Goal: Task Accomplishment & Management: Complete application form

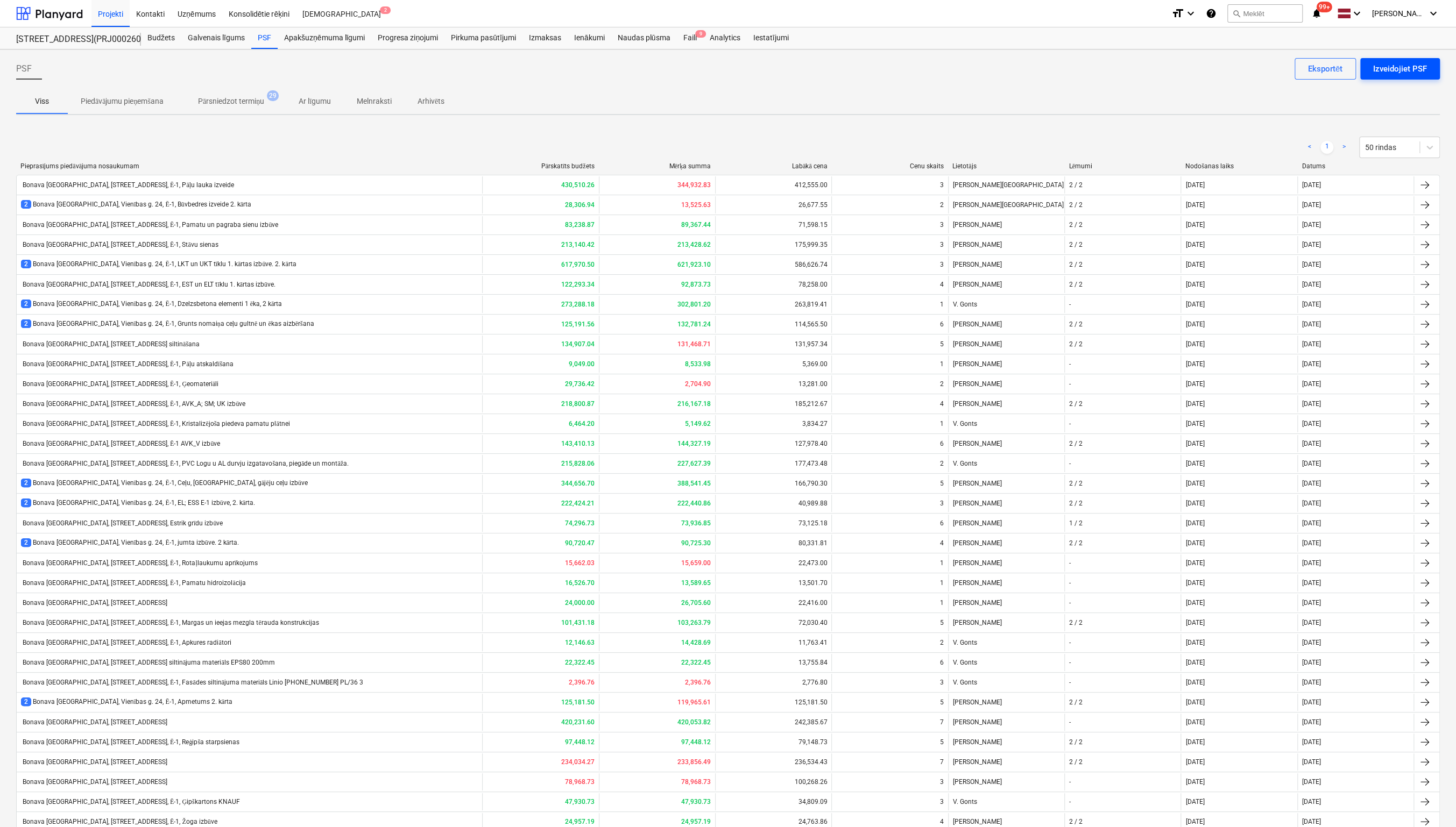
click at [1384, 69] on div "Izveidojiet PSF" at bounding box center [1399, 68] width 54 height 14
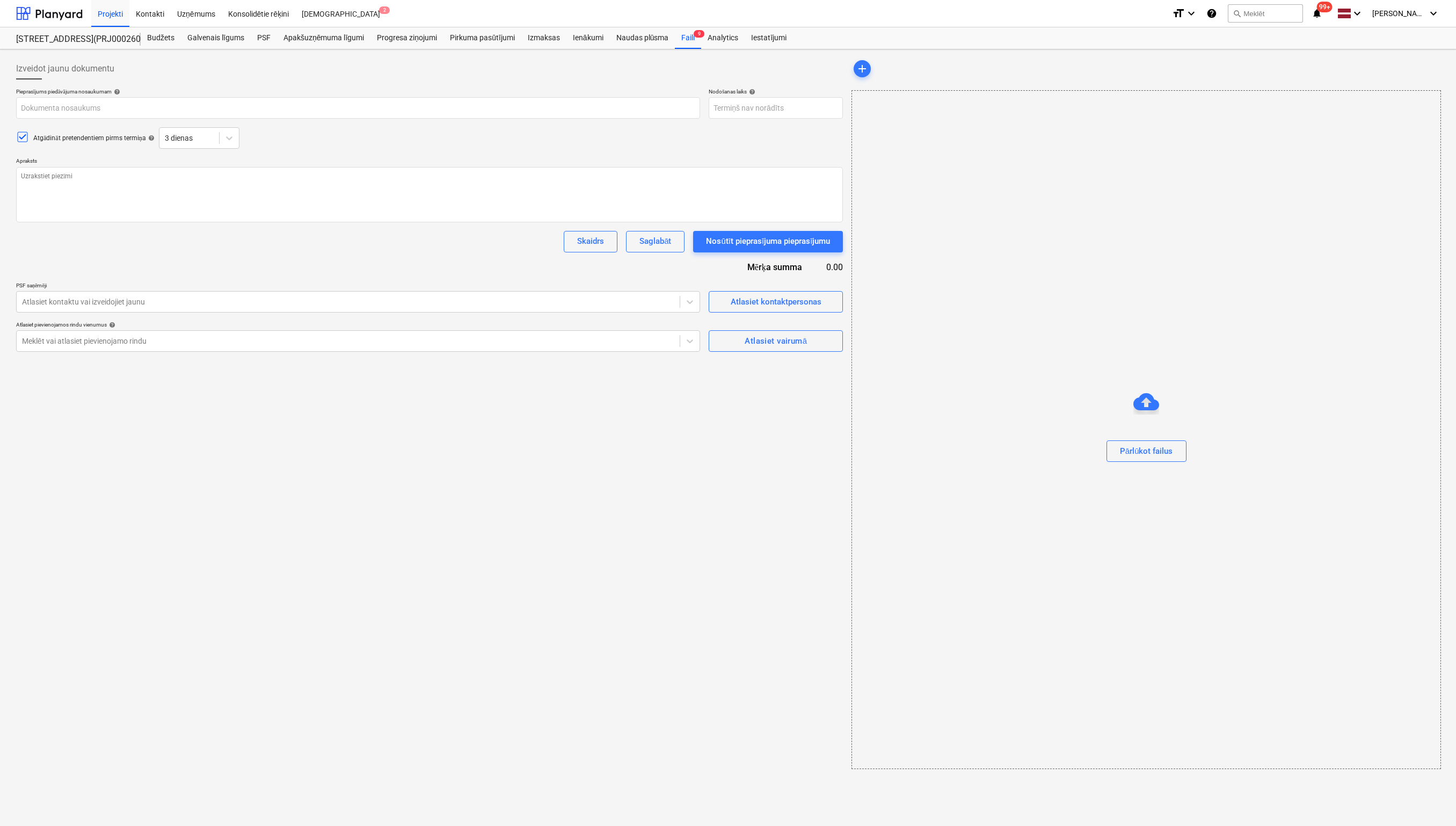
click at [614, 147] on div "Atgādināt pretendentiem pirms termiņa help 3 dienas" at bounding box center [429, 139] width 827 height 22
click at [371, 107] on input "text" at bounding box center [358, 108] width 684 height 22
paste input "Bonava [GEOGRAPHIC_DATA], Vienības g. 24, Ē-1, Saules paneļi."
type textarea "x"
type input "Bonava [GEOGRAPHIC_DATA], Vienības g. 24, Ē-1, Saules paneļi."
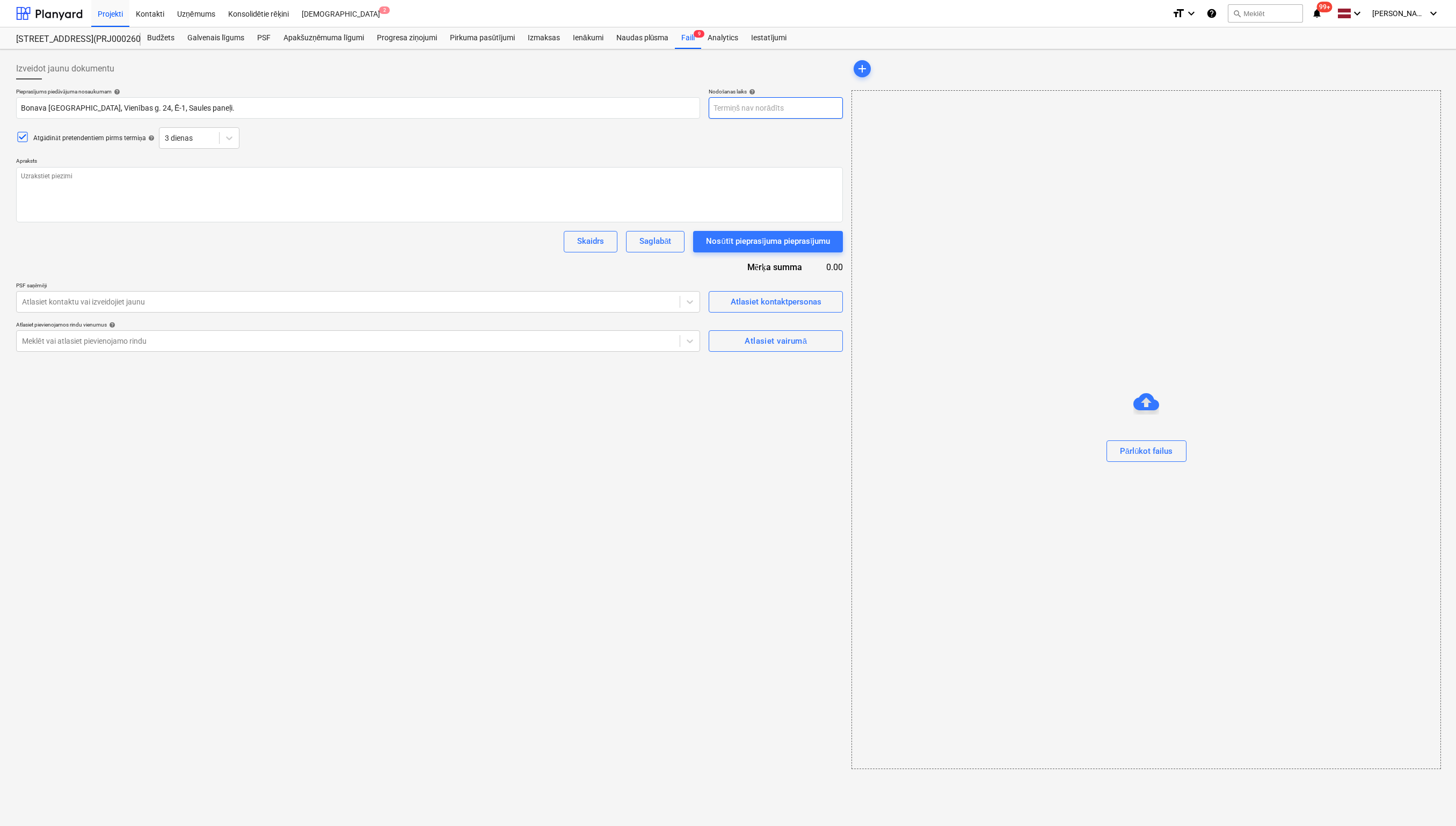
click at [761, 109] on body "Projekti Kontakti Uzņēmums Konsolidētie rēķini Iesūtne 2 format_size keyboard_a…" at bounding box center [728, 413] width 1456 height 826
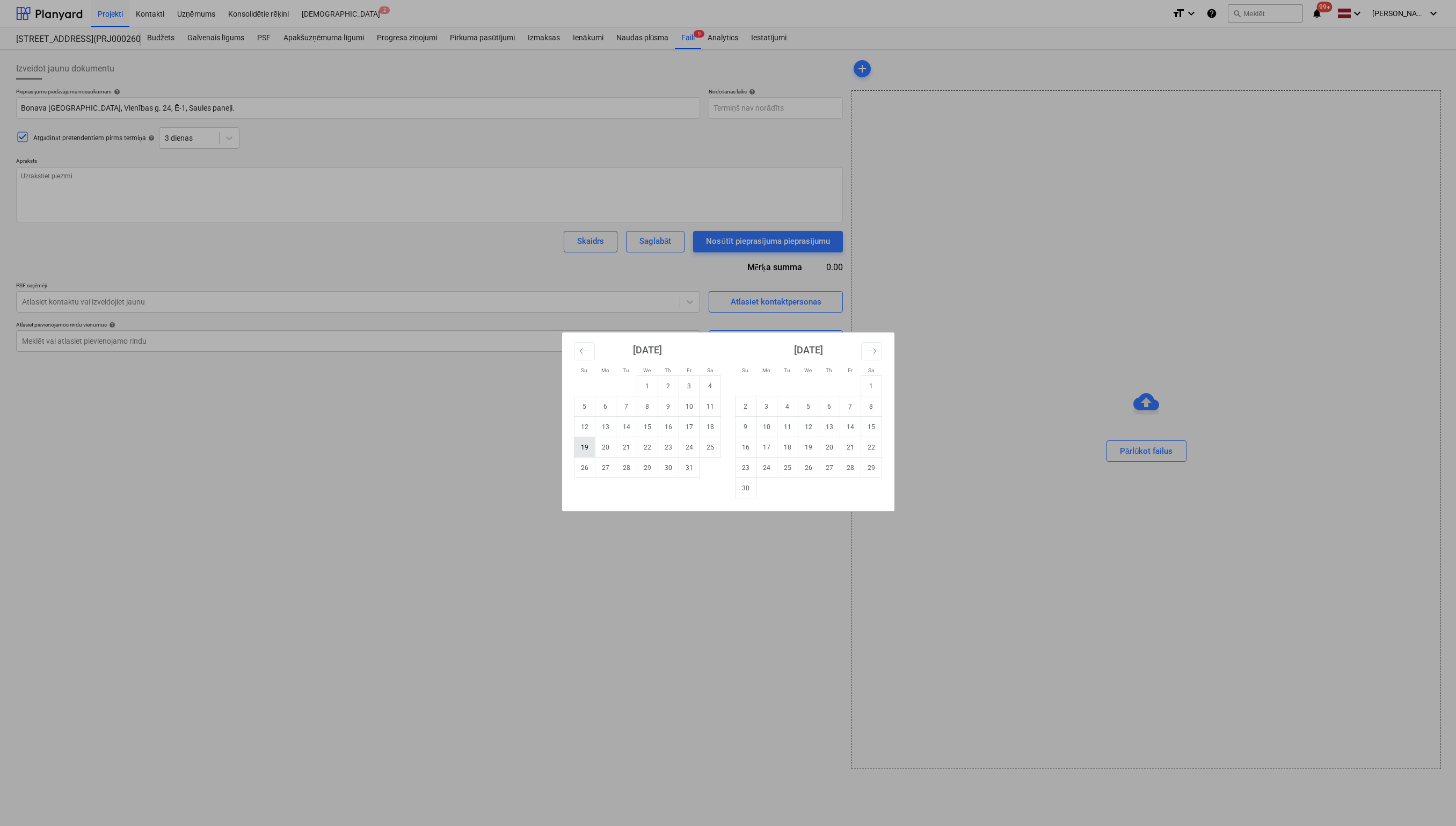
click at [584, 447] on td "19" at bounding box center [584, 447] width 21 height 21
type textarea "x"
type input "[DATE]"
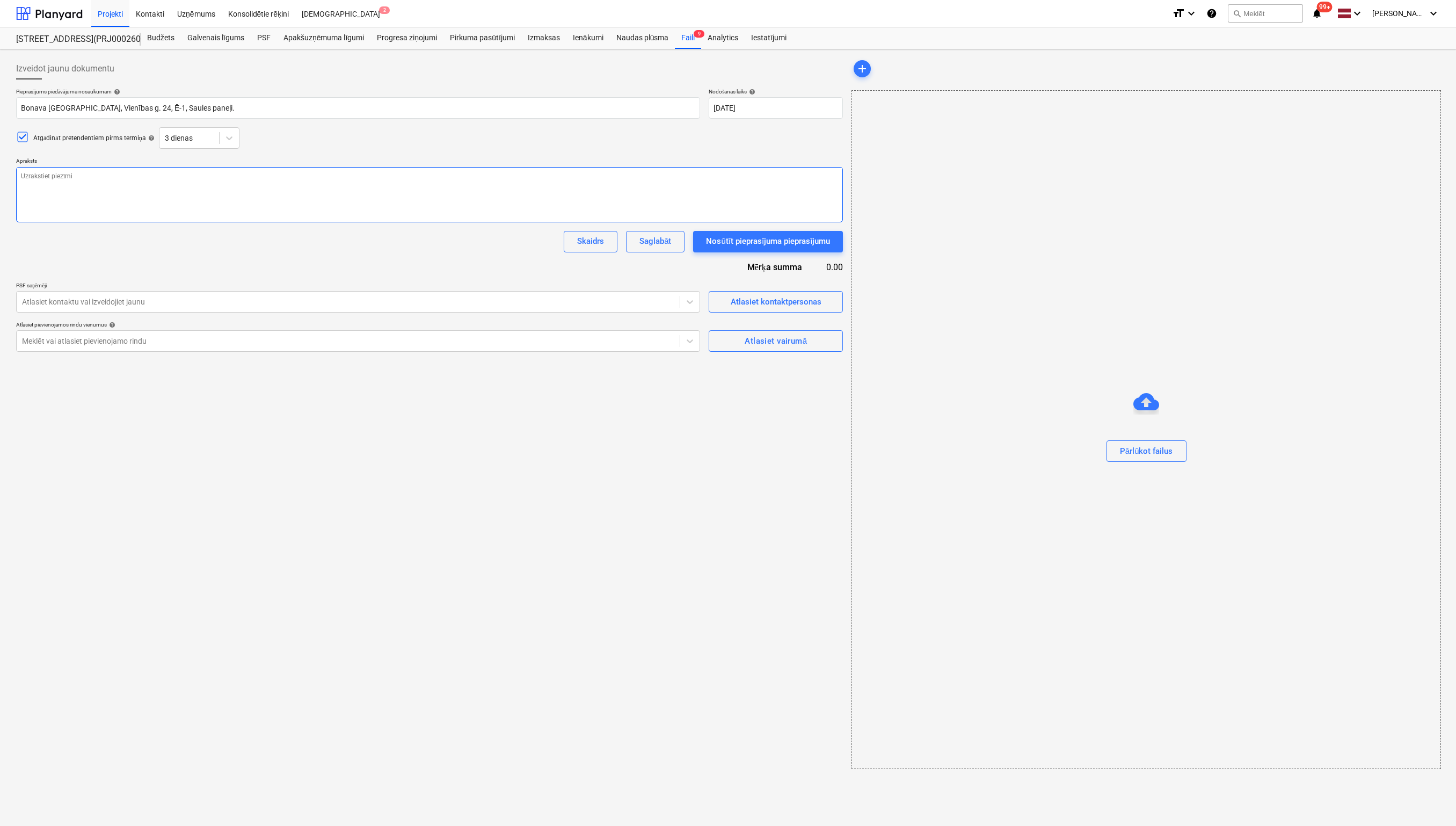
click at [579, 170] on textarea at bounding box center [429, 194] width 827 height 55
paste textarea "Labdien! SIA "Bonava Latvja", plāno sākt būvēt pirmo ēku E1 Hartmaņa kvartālā (…"
type textarea "x"
type textarea "Labdien! SIA "Bonava Latvja", plāno sākt būvēt pirmo ēku E1 Hartmaņa kvartālā (…"
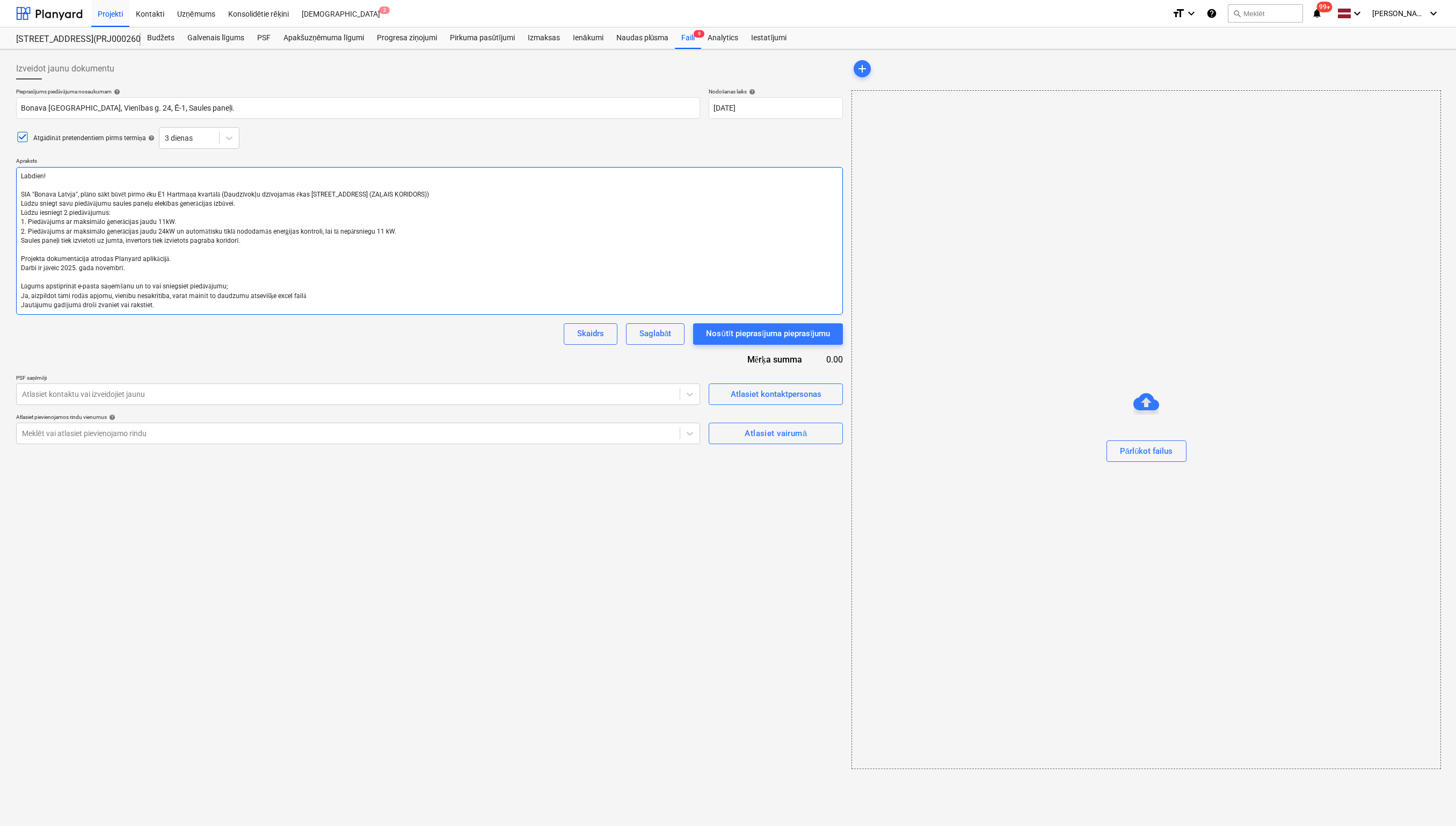
type textarea "x"
type textarea "Labdien! SIA "Bonava Latvja", plāno sākt būvēt pirmo ēku E1 Hartmaņa kvartālā (…"
click at [619, 261] on textarea "Labdien! SIA "Bonava Latvja", plāno sākt būvēt pirmo ēku E1 Hartmaņa kvartālā (…" at bounding box center [429, 240] width 827 height 148
click at [166, 307] on textarea "Labdien! SIA "Bonava Latvja", plāno sākt būvēt pirmo ēku E1 Hartmaņa kvartālā (…" at bounding box center [429, 240] width 827 height 148
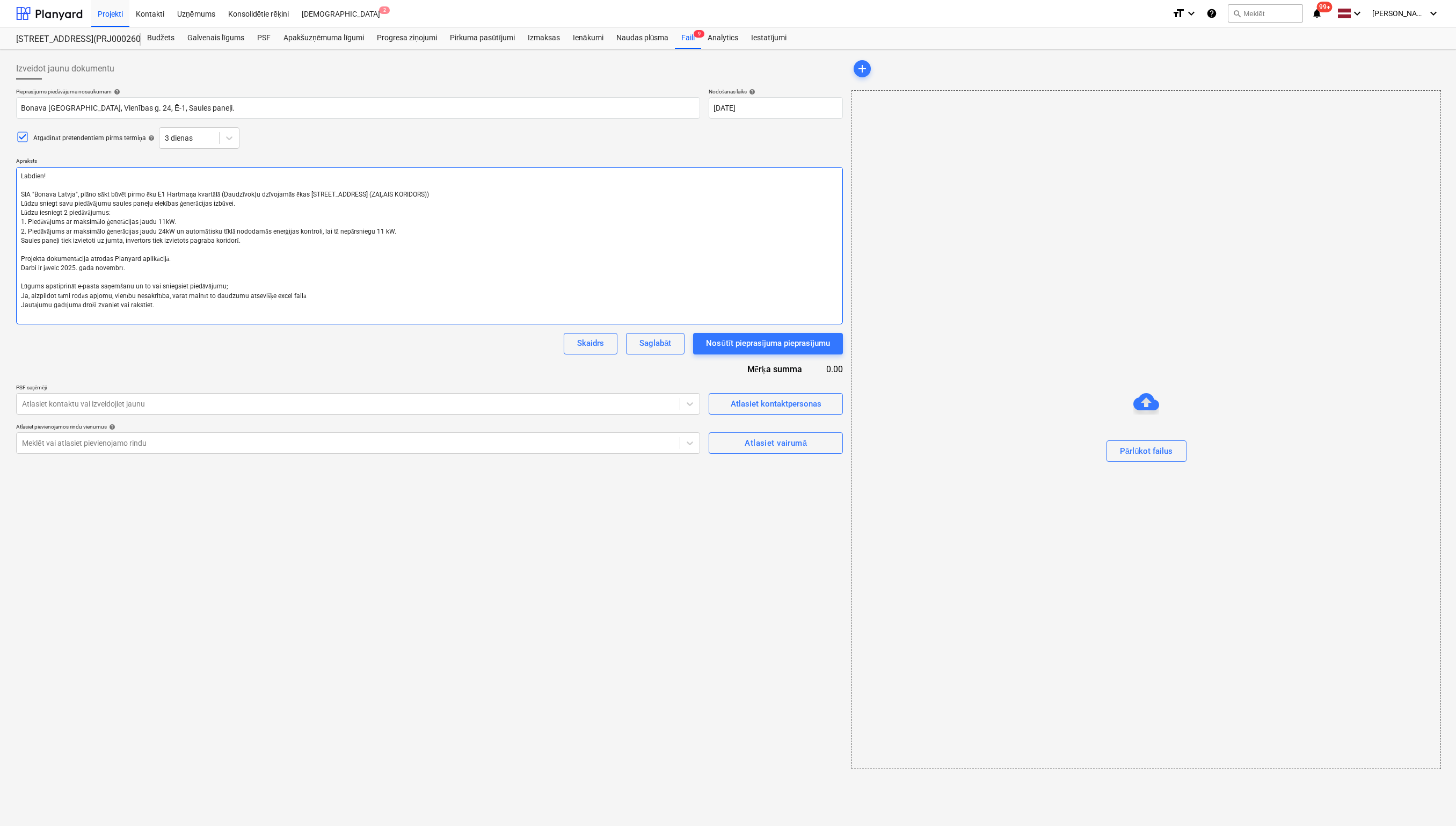
type textarea "x"
type textarea "Labdien! SIA "Bonava Latvja", plāno sākt būvēt pirmo ēku E1 Hartmaņa kvartālā (…"
paste textarea "Jautājumu gadījumā droši zvaniet vai rakstiet. [PERSON_NAME] [PERSON_NAME][EMAI…"
type textarea "x"
type textarea "Labdien! SIA "Bonava Latvja", plāno sākt būvēt pirmo ēku E1 Hartmaņa kvartālā (…"
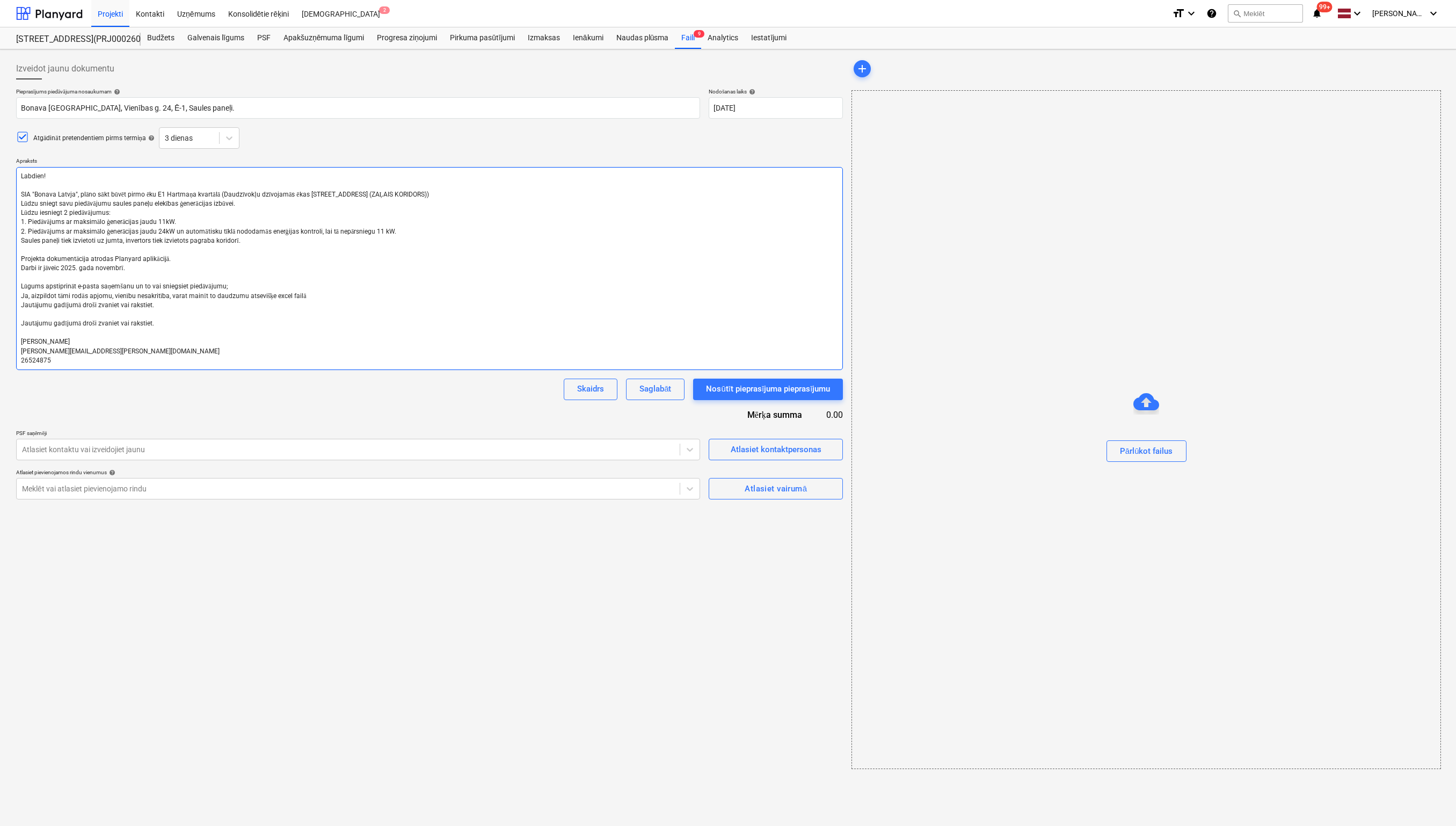
drag, startPoint x: 160, startPoint y: 324, endPoint x: 13, endPoint y: 311, distance: 147.6
click at [13, 311] on div "Izveidot jaunu dokumentu Pieprasījums piedāvājuma nosaukumam help Bonava [GEOGR…" at bounding box center [429, 413] width 836 height 720
type textarea "x"
type textarea "Labdien! SIA "Bonava Latvja", plāno sākt būvēt pirmo ēku E1 Hartmaņa kvartālā (…"
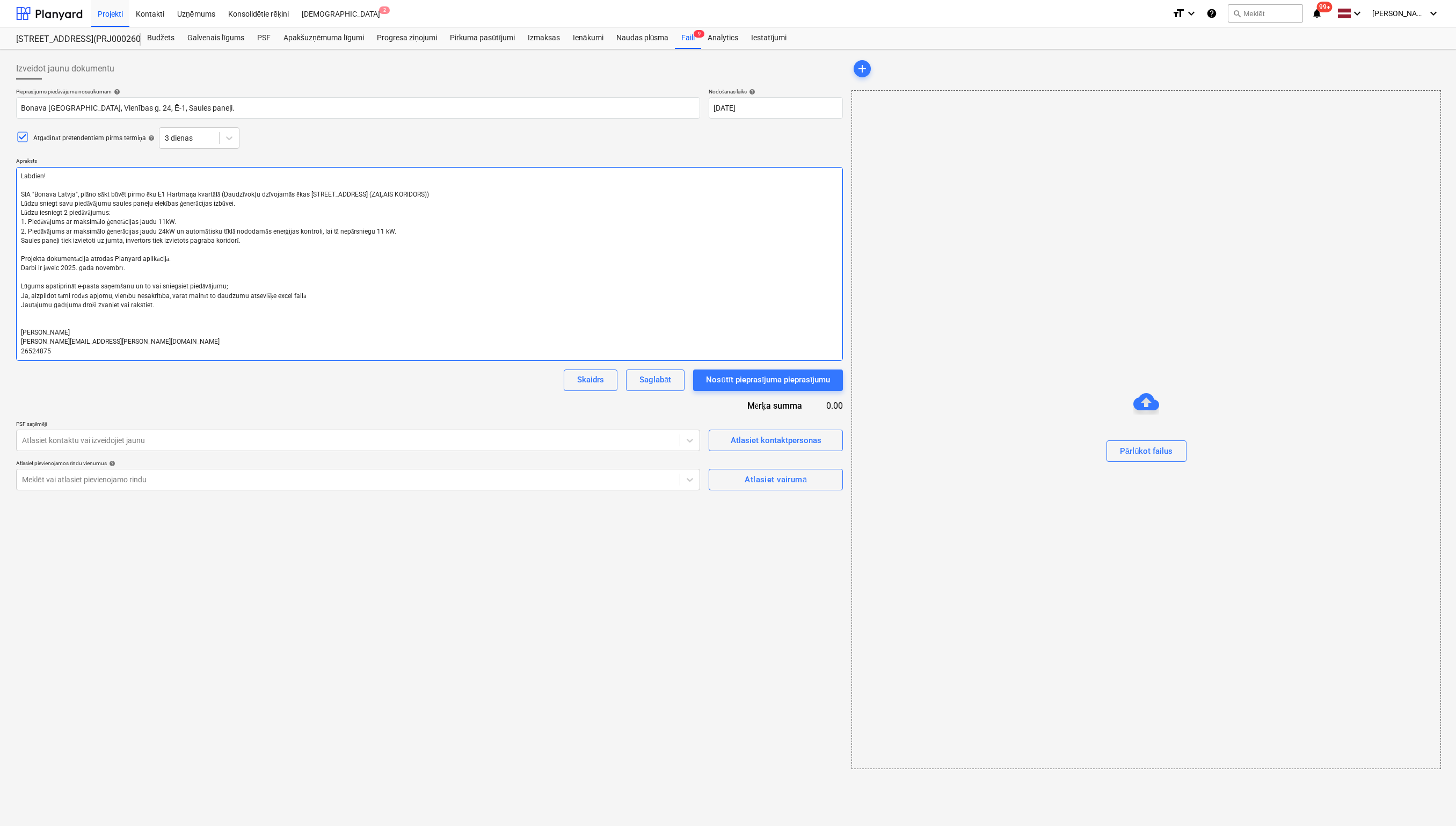
type textarea "x"
type textarea "Labdien! SIA "Bonava Latvja", plāno sākt būvēt pirmo ēku E1 Hartmaņa kvartālā (…"
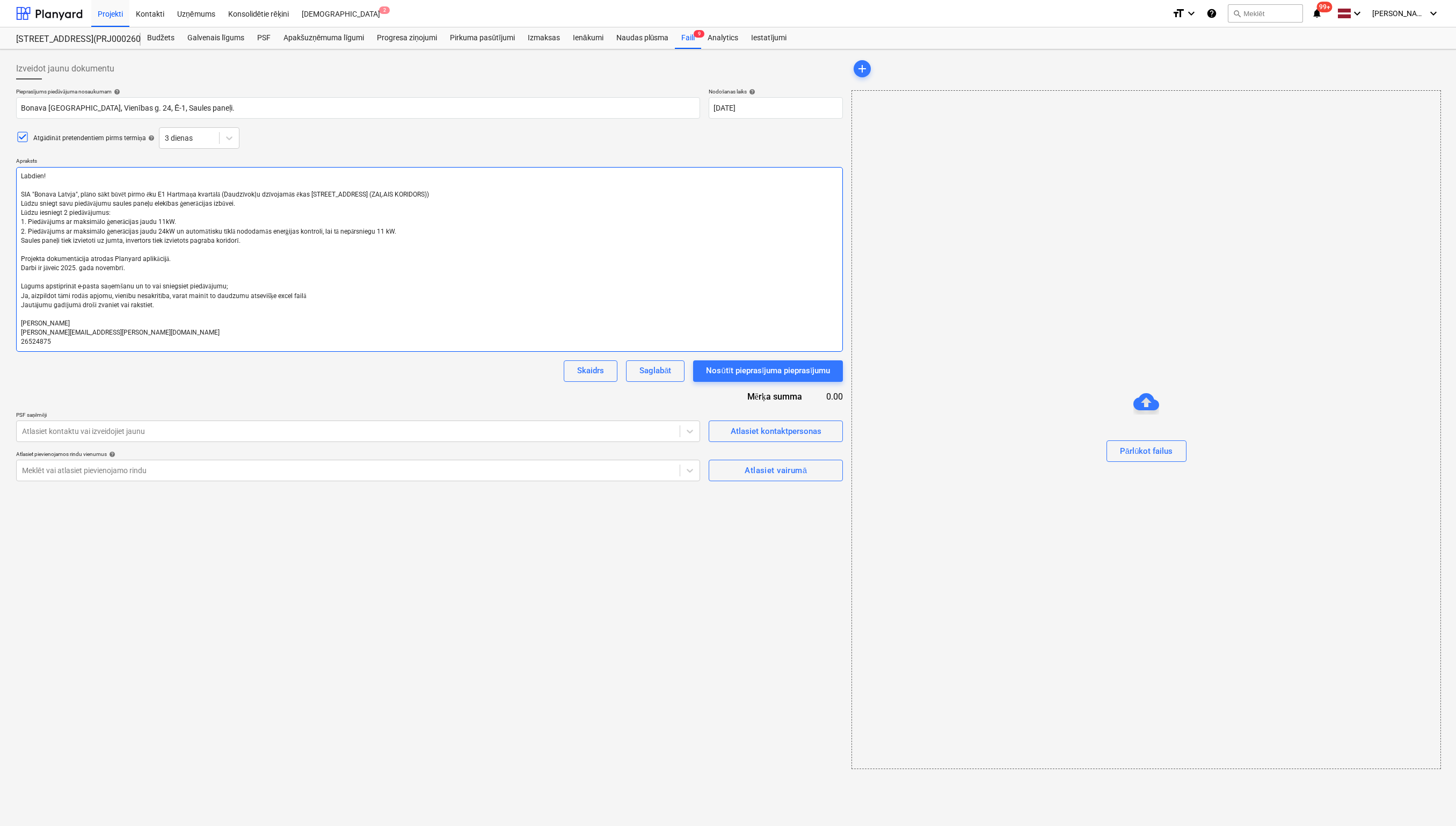
type textarea "x"
type textarea "Labdien! SIA "Bonava Latvja", plāno sākt būvēt pirmo ēku E1 Hartmaņa kvartālā (…"
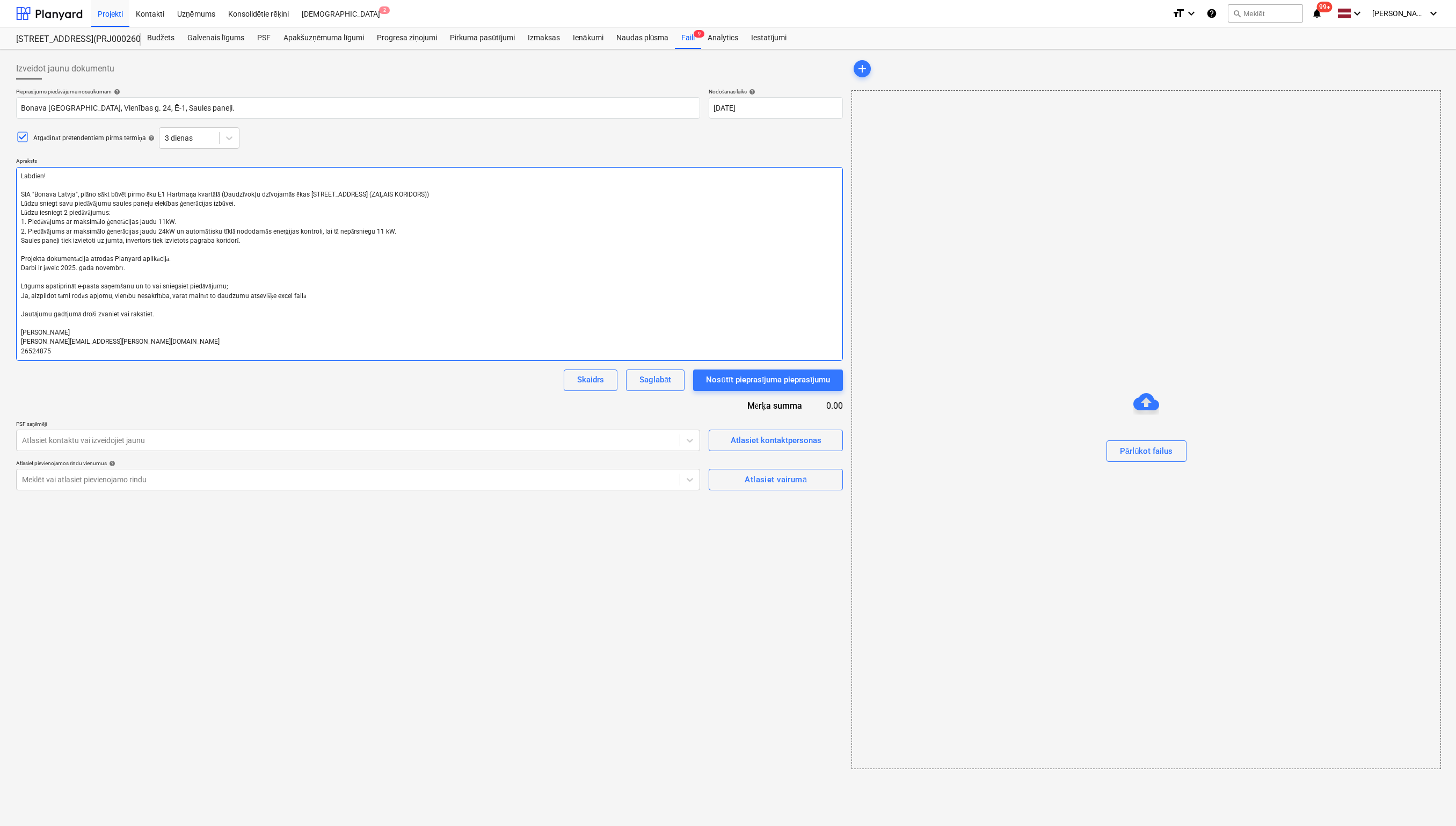
click at [235, 283] on textarea "Labdien! SIA "Bonava Latvja", plāno sākt būvēt pirmo ēku E1 Hartmaņa kvartālā (…" at bounding box center [429, 264] width 827 height 194
type textarea "x"
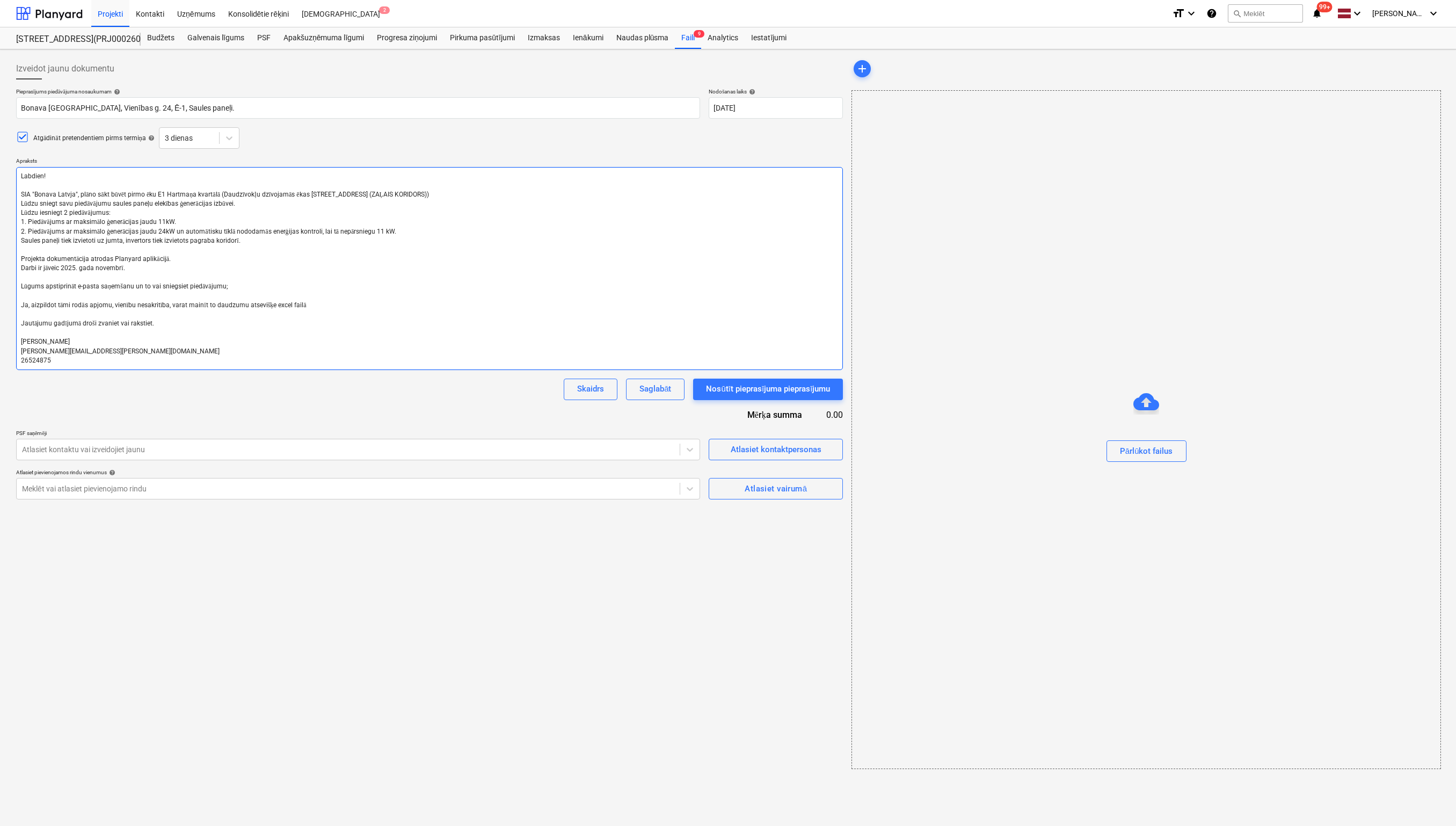
type textarea "Labdien! SIA "Bonava Latvja", plāno sākt būvēt pirmo ēku E1 Hartmaņa kvartālā (…"
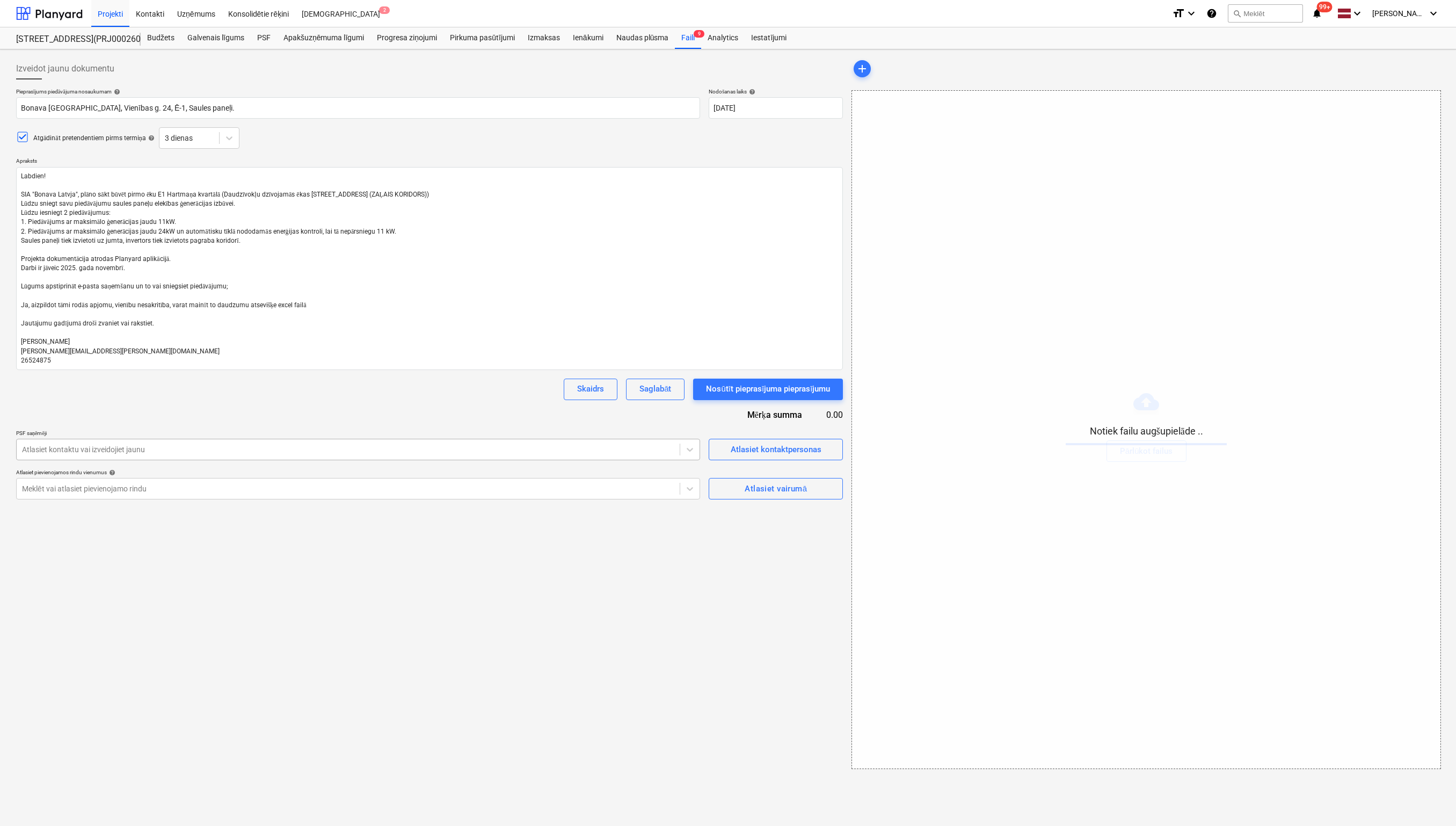
type textarea "x"
click at [253, 446] on div at bounding box center [348, 449] width 652 height 11
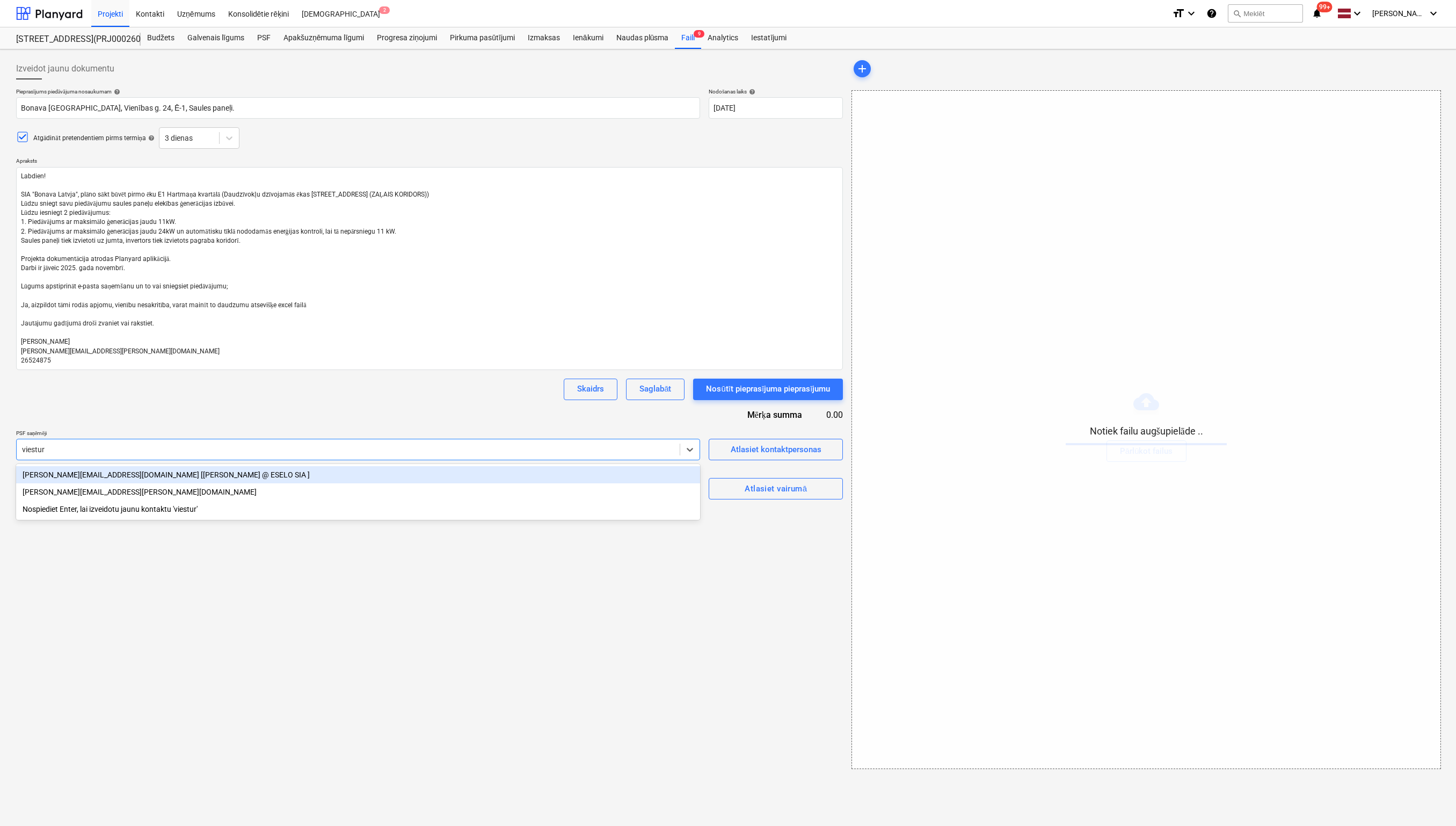
type input "[PERSON_NAME]"
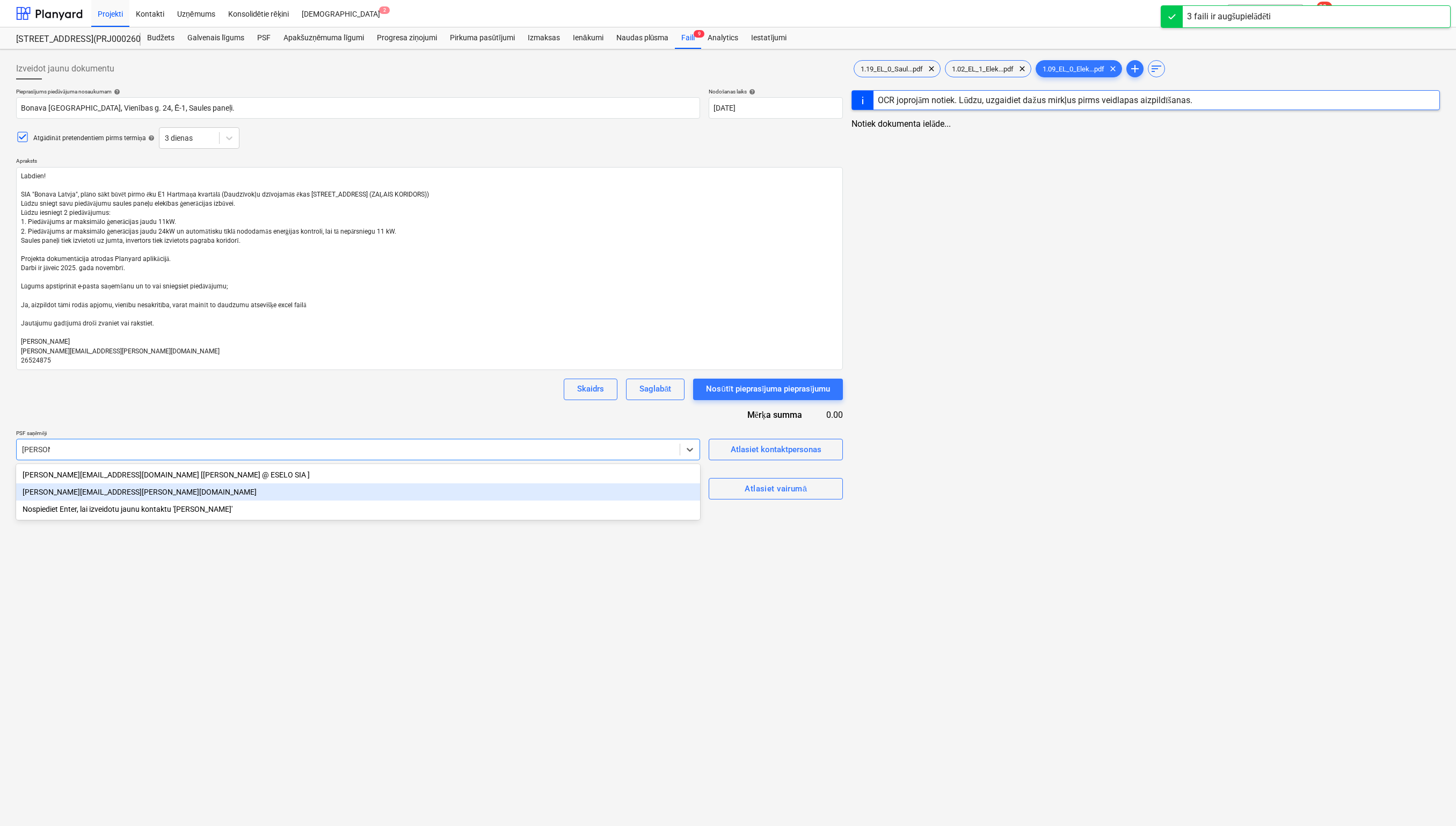
click at [109, 497] on div "[PERSON_NAME][EMAIL_ADDRESS][PERSON_NAME][DOMAIN_NAME]" at bounding box center [358, 492] width 684 height 17
type textarea "x"
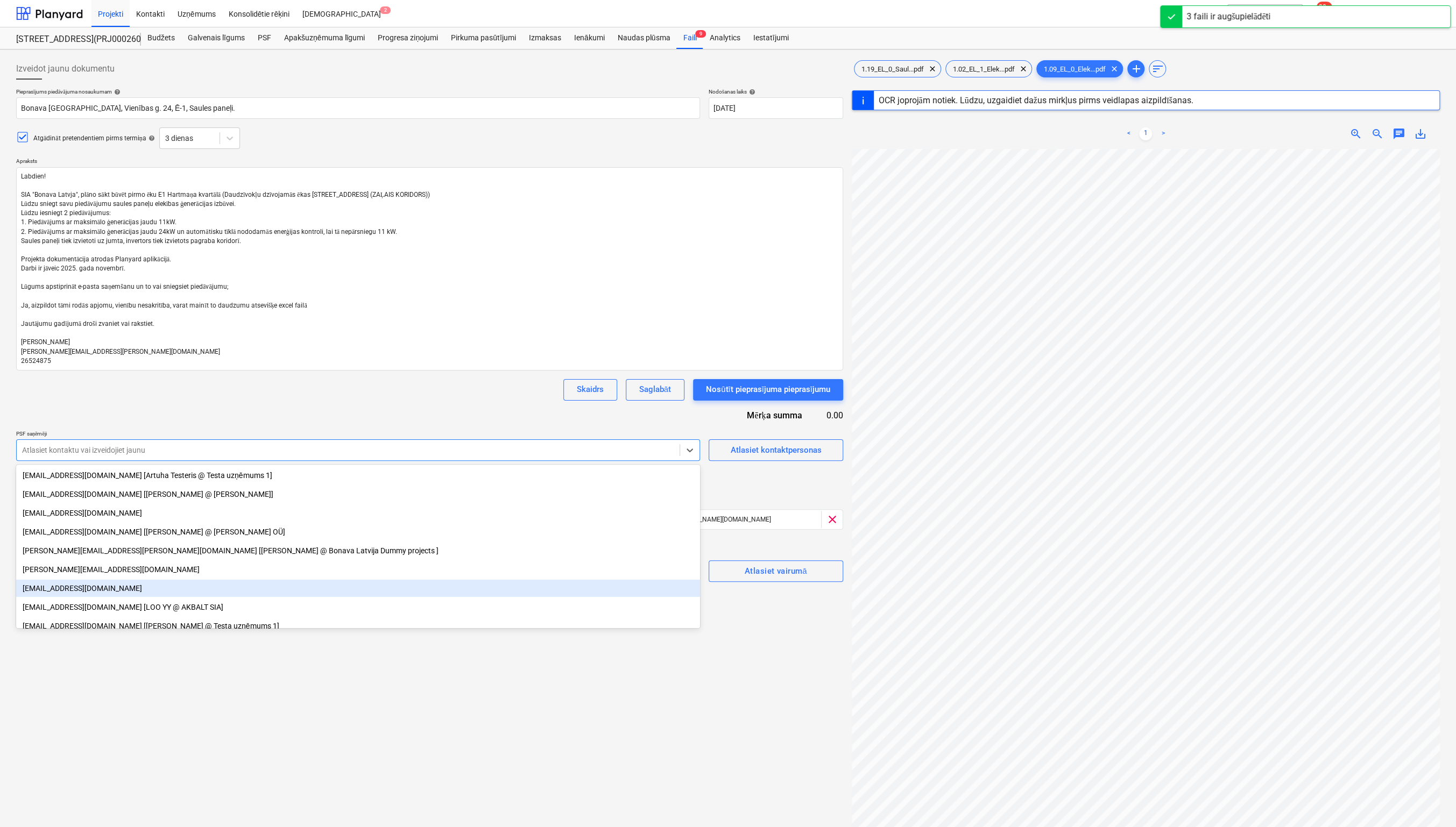
click at [215, 710] on div "Izveidot jaunu dokumentu Pieprasījums piedāvājuma nosaukumam help Bonava [GEOGR…" at bounding box center [429, 501] width 835 height 897
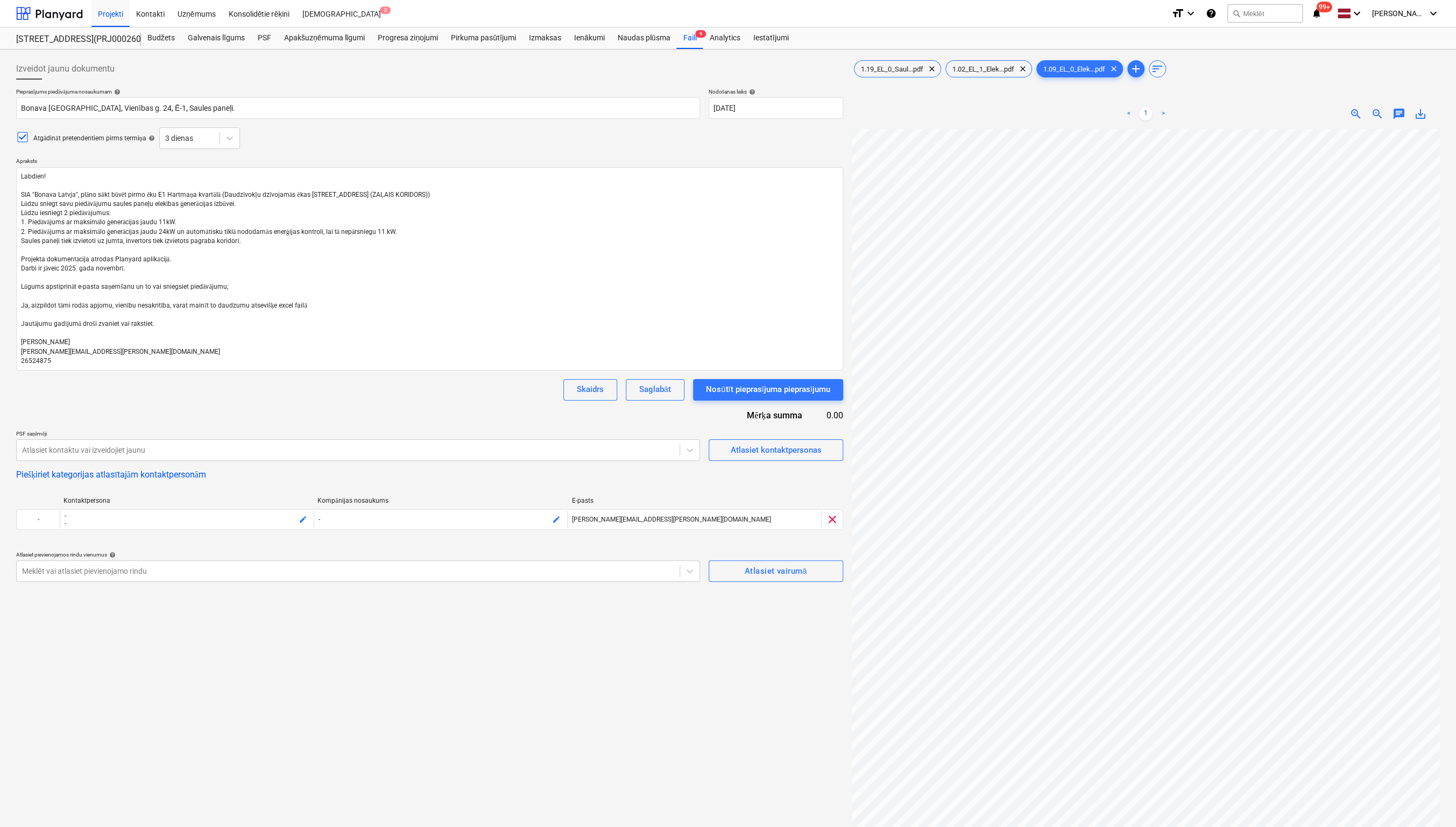
type textarea "x"
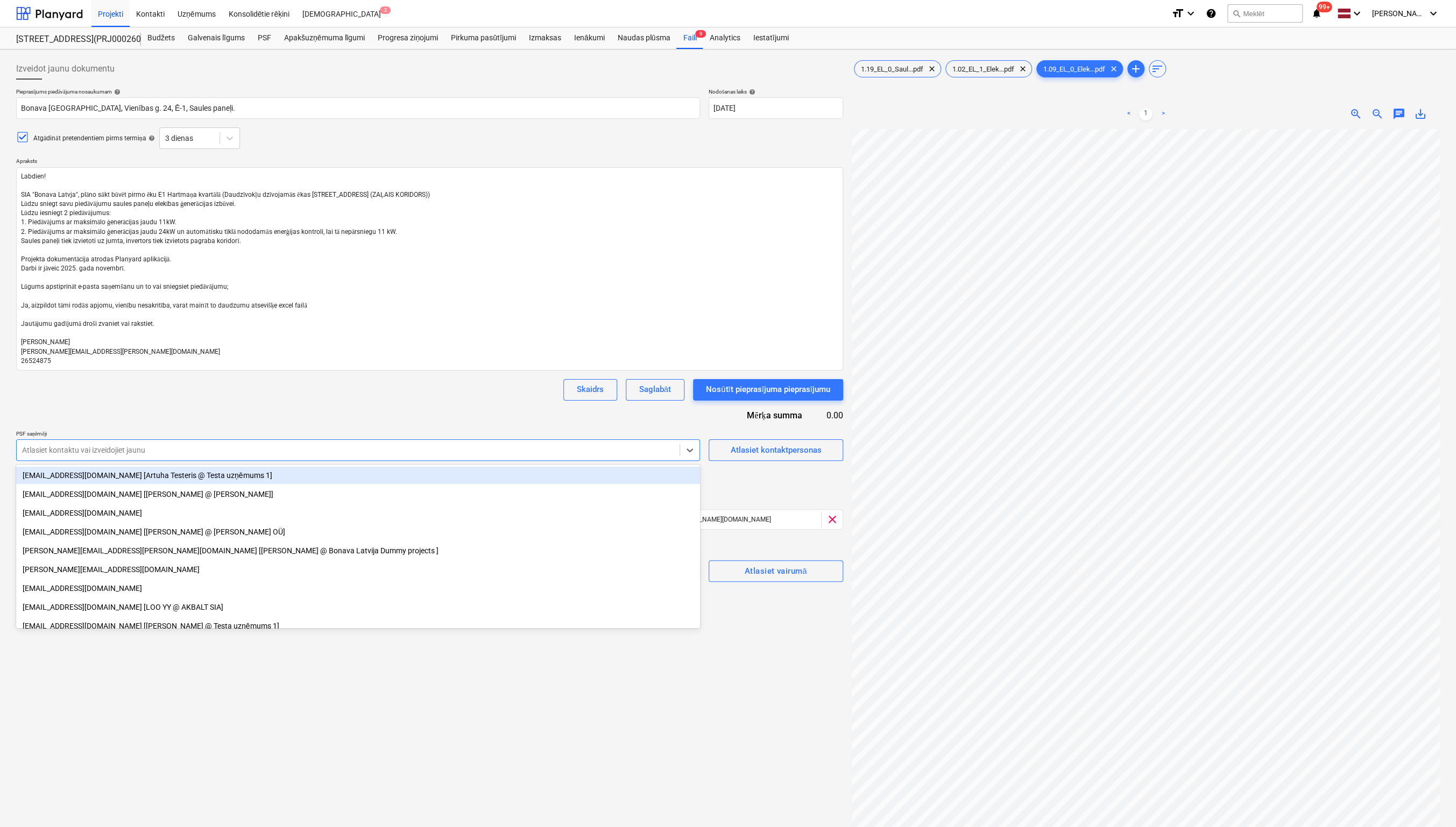
click at [440, 448] on div at bounding box center [347, 450] width 652 height 11
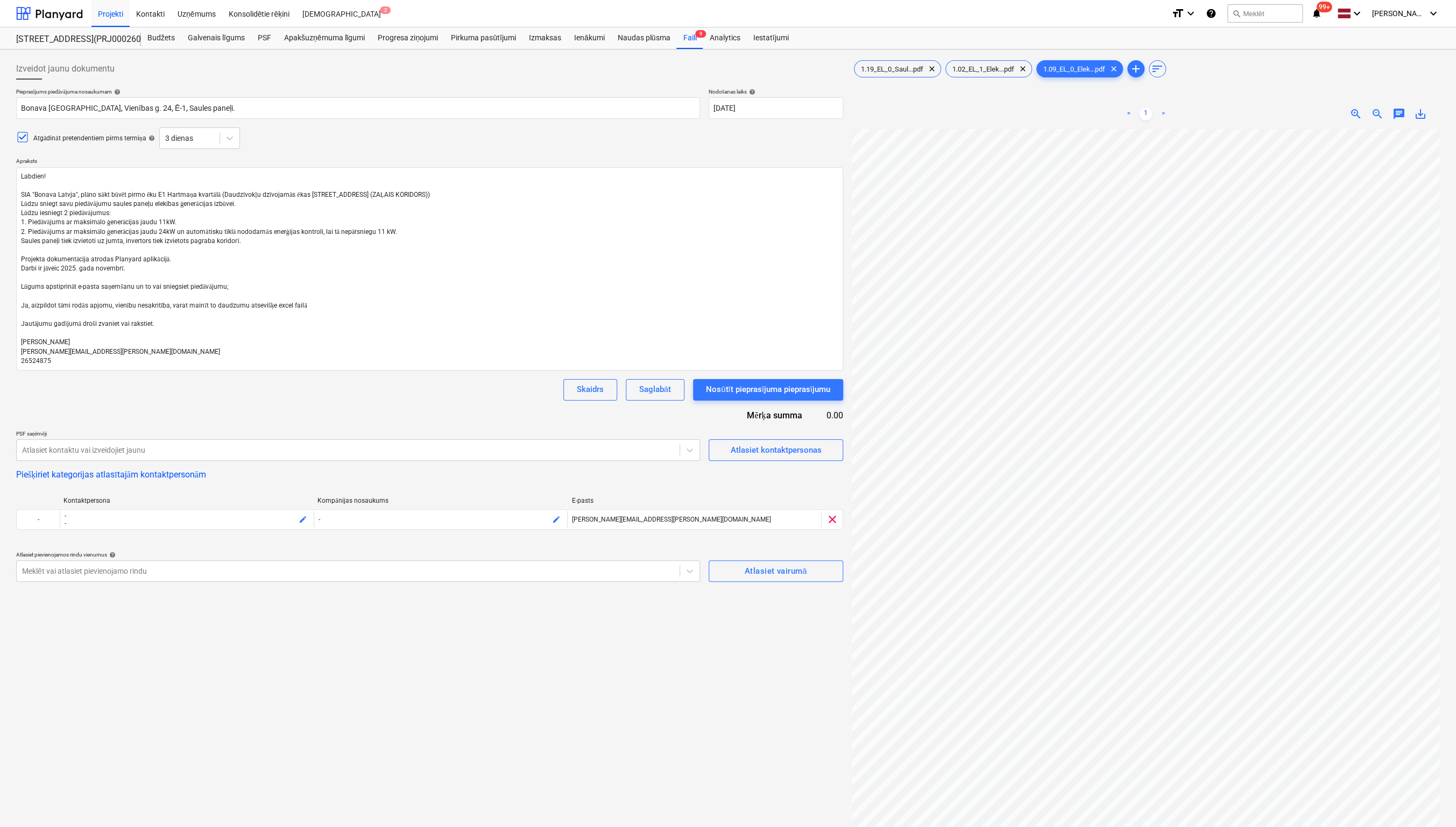
click at [458, 407] on div "Pieprasījums piedāvājuma nosaukumam help Bonava [GEOGRAPHIC_DATA], Vienības g. …" at bounding box center [429, 335] width 826 height 493
click at [426, 708] on div "Izveidot jaunu dokumentu Pieprasījums piedāvājuma nosaukumam help Bonava [GEOGR…" at bounding box center [429, 491] width 835 height 877
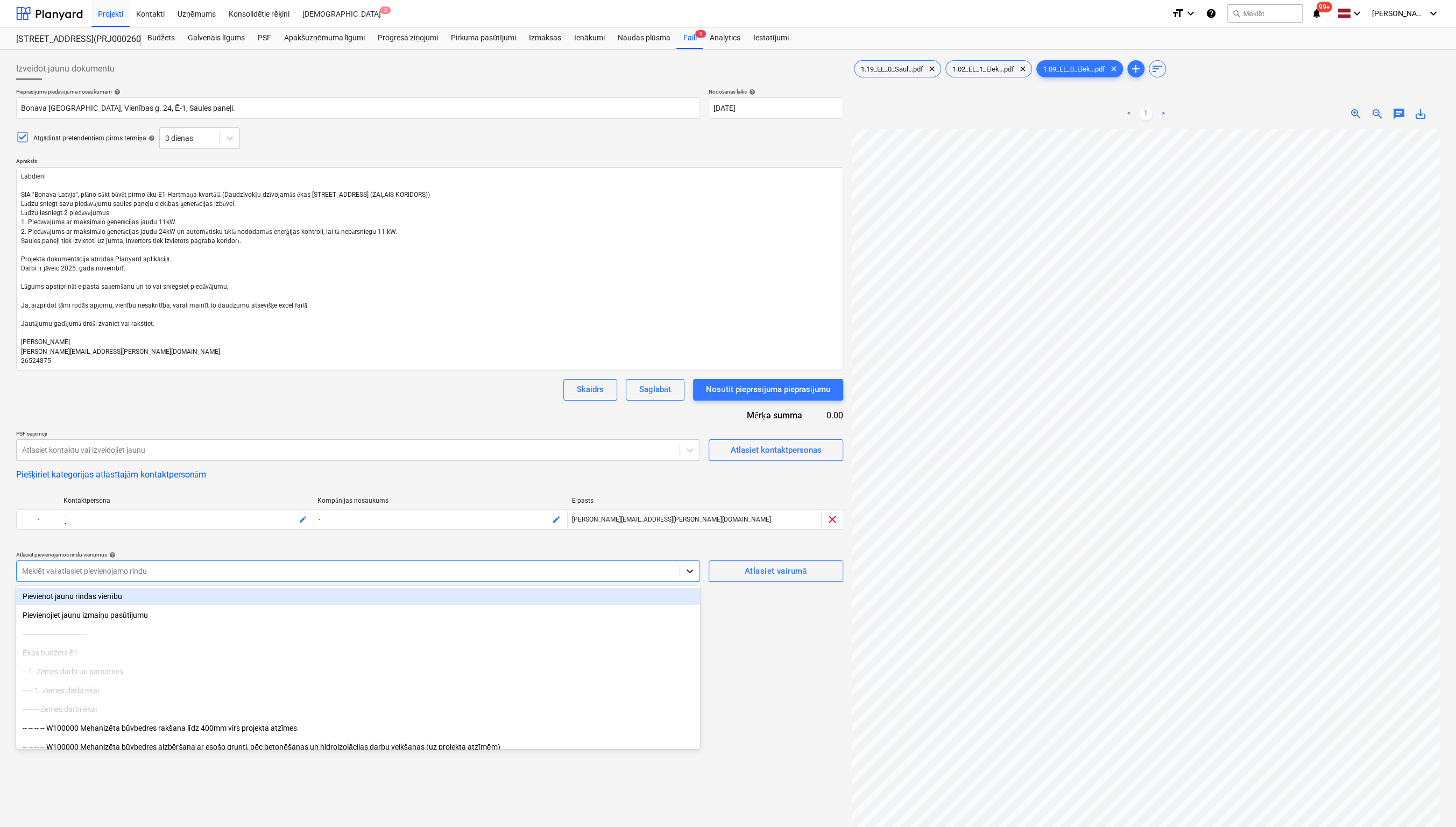
click at [687, 570] on icon at bounding box center [689, 571] width 11 height 11
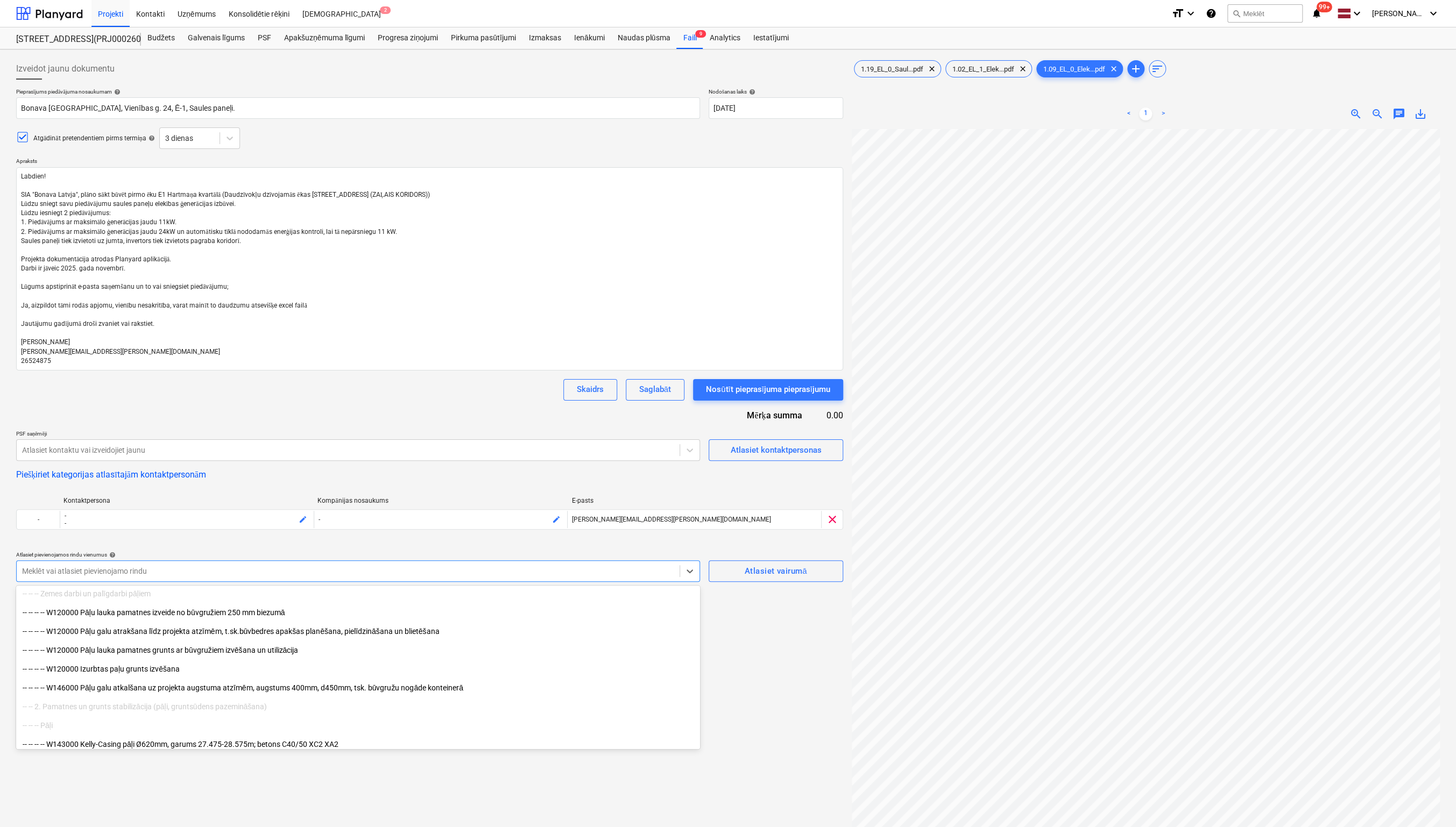
scroll to position [538, 0]
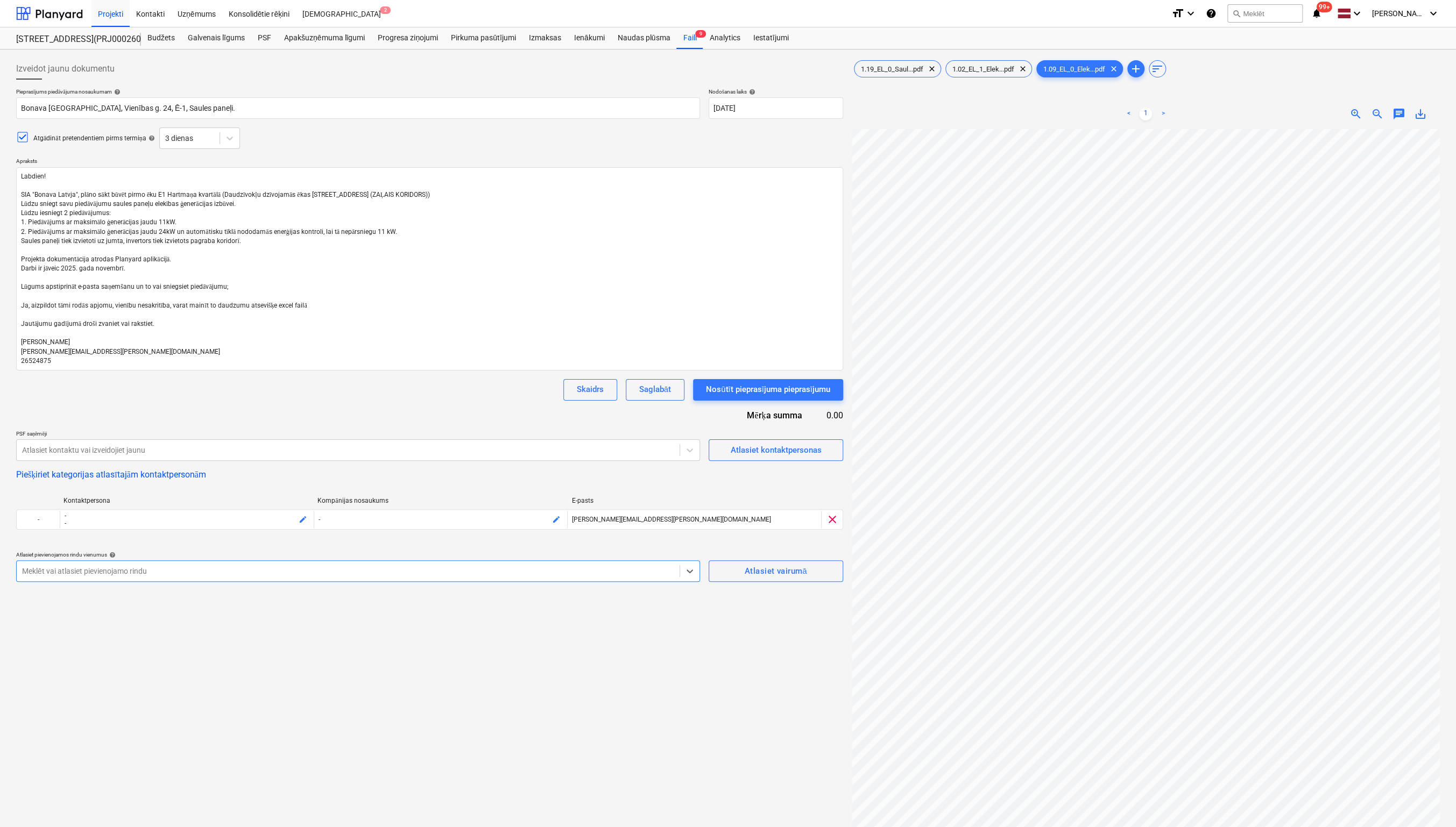
click at [325, 573] on div at bounding box center [347, 571] width 652 height 11
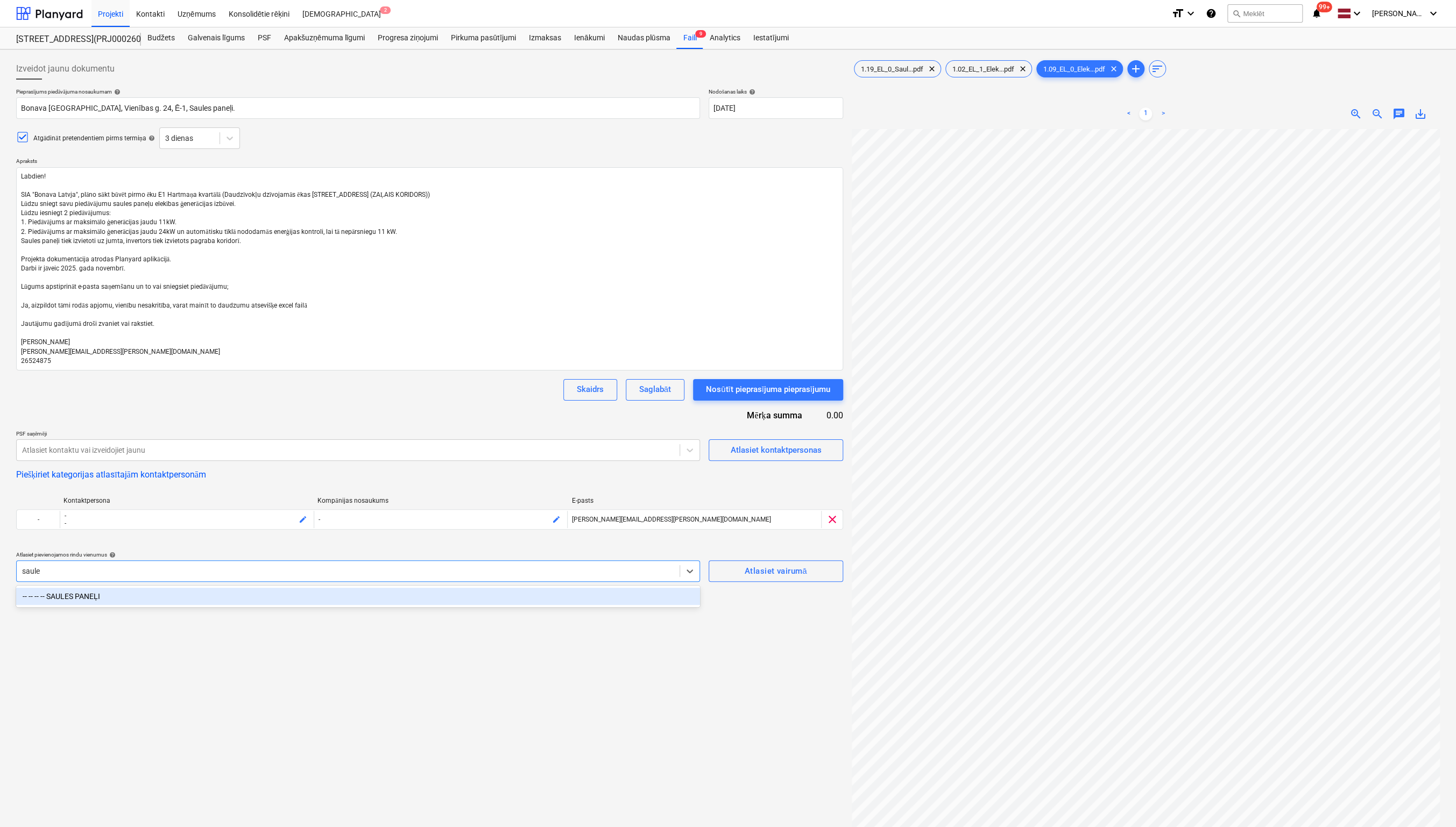
type input "saules"
click at [132, 598] on div "-- -- -- -- SAULES PANEĻI" at bounding box center [358, 596] width 684 height 17
type textarea "x"
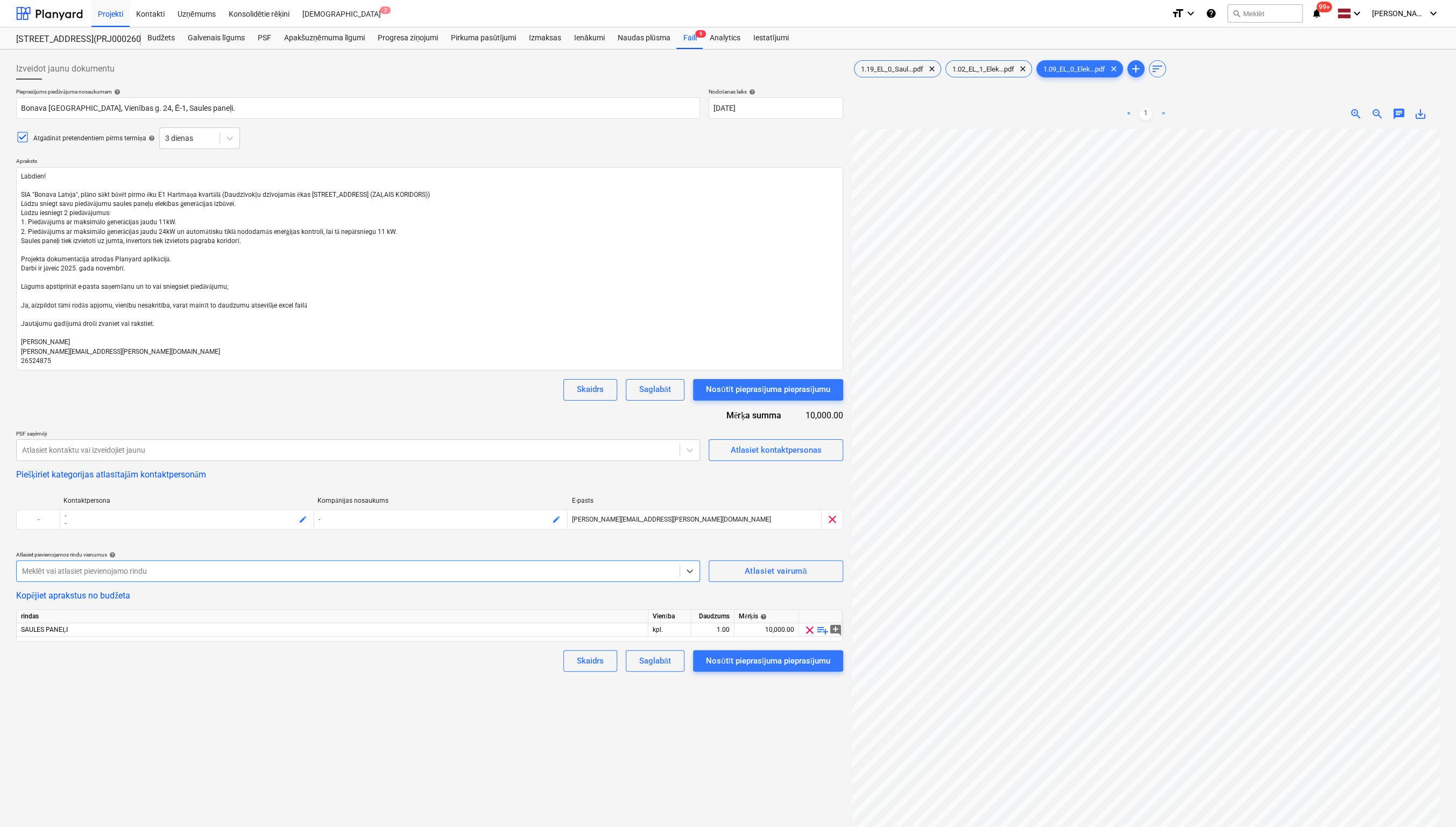
click at [197, 693] on div "Izveidot jaunu dokumentu Pieprasījums piedāvājuma nosaukumam help Bonava [GEOGR…" at bounding box center [429, 491] width 835 height 877
click at [774, 388] on div "Nosūtīt pieprasījuma pieprasījumu" at bounding box center [767, 389] width 124 height 14
type textarea "x"
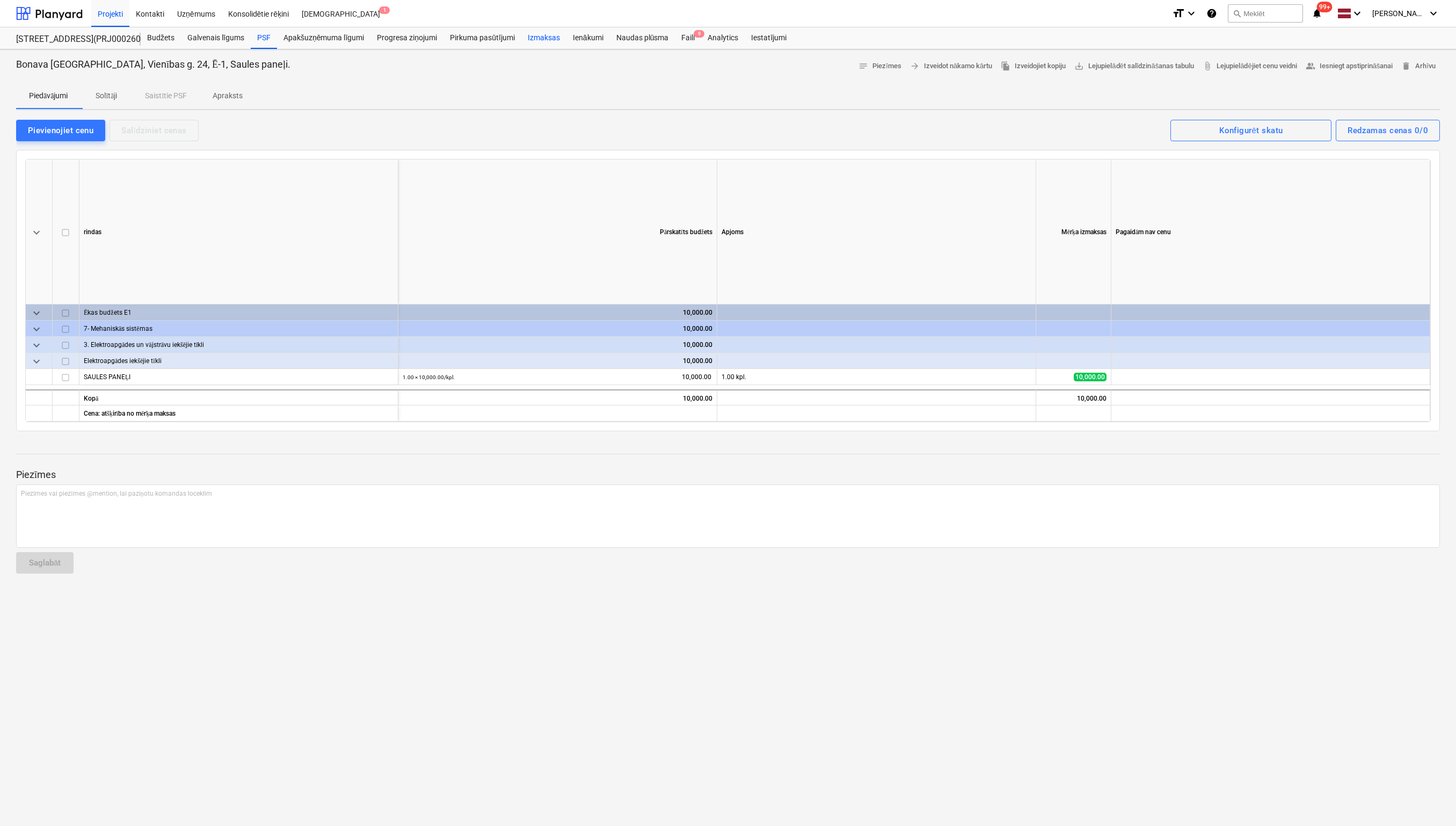
click at [547, 38] on div "Izmaksas" at bounding box center [544, 38] width 45 height 22
